Goal: Task Accomplishment & Management: Manage account settings

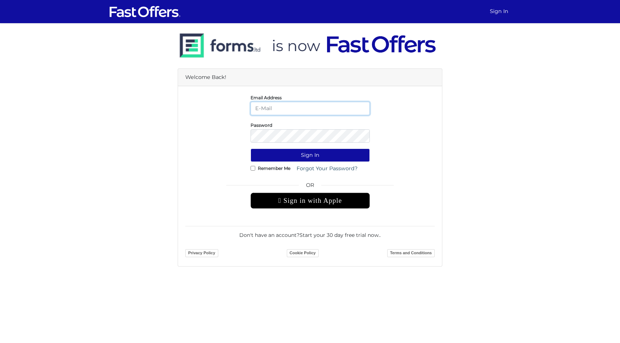
type input "[EMAIL_ADDRESS][DOMAIN_NAME]"
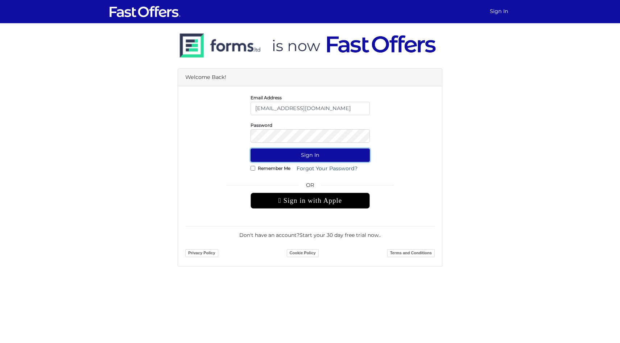
click at [320, 157] on button "Sign In" at bounding box center [310, 155] width 119 height 13
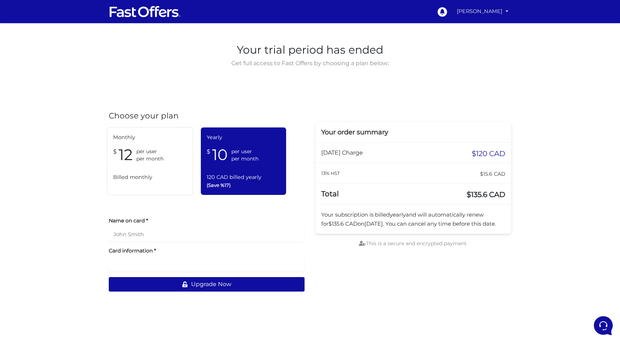
click at [475, 9] on link "Daaron Johnston" at bounding box center [482, 11] width 57 height 14
